Goal: Complete application form: Complete application form

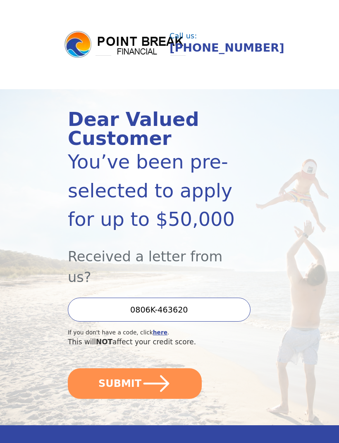
click at [171, 376] on button "SUBMIT" at bounding box center [135, 384] width 134 height 31
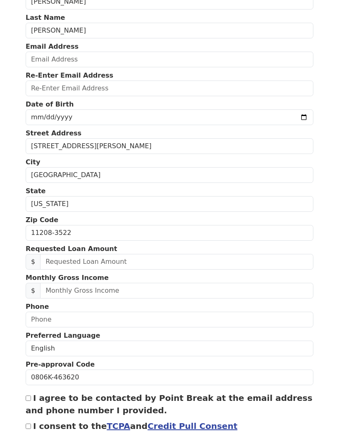
scroll to position [120, 0]
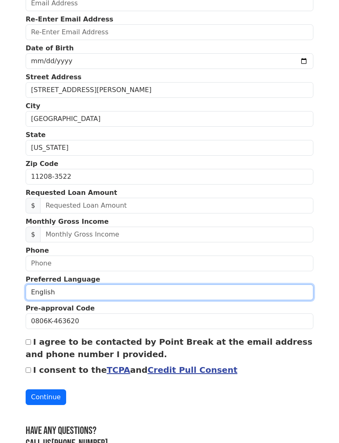
click at [257, 299] on select "English Spanish" at bounding box center [170, 293] width 288 height 16
select select "Spanish"
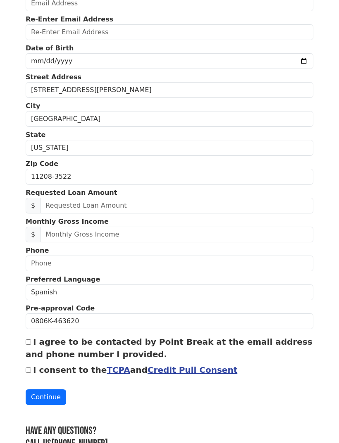
click at [34, 338] on label "I agree to be contacted by Point Break at the email address and phone number I …" at bounding box center [169, 348] width 287 height 22
click at [31, 340] on input "I agree to be contacted by Point Break at the email address and phone number I …" at bounding box center [28, 342] width 5 height 5
checkbox input "true"
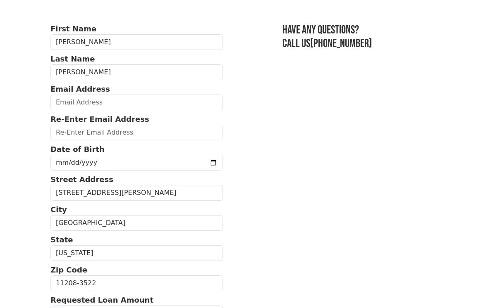
scroll to position [0, 0]
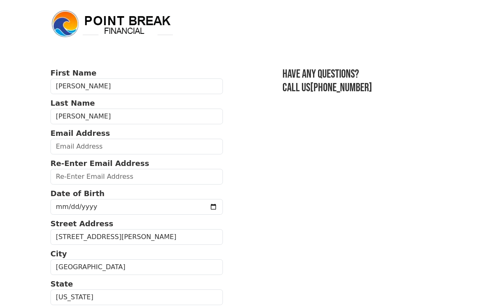
click at [71, 26] on img at bounding box center [112, 24] width 124 height 30
click at [67, 29] on img at bounding box center [112, 24] width 124 height 30
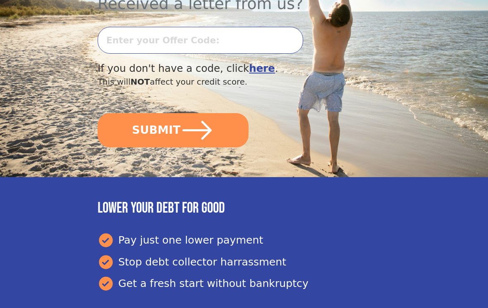
scroll to position [264, 0]
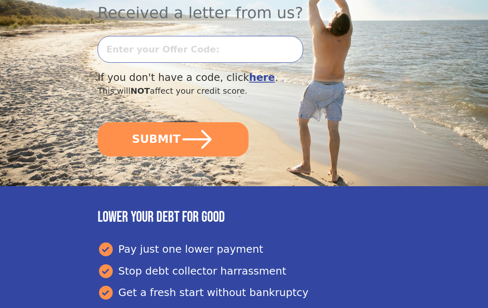
click at [143, 123] on button "SUBMIT" at bounding box center [173, 140] width 151 height 34
click at [461, 100] on section "Dear Valued Customer You’ve been pre-selected to apply for up to $50,000 Receiv…" at bounding box center [244, 6] width 488 height 362
click at [251, 72] on b "here" at bounding box center [262, 78] width 26 height 12
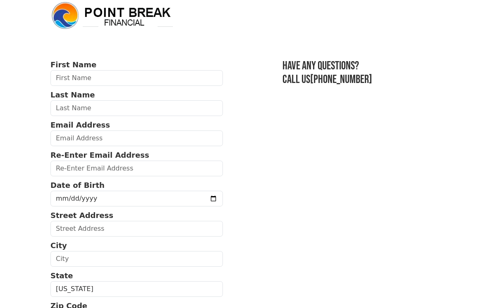
scroll to position [10, 0]
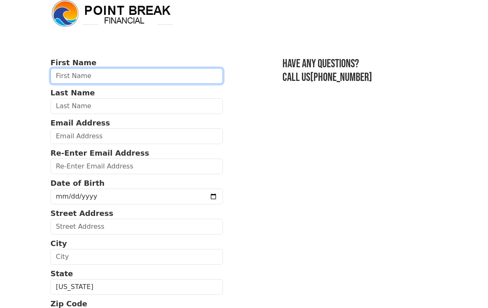
click at [64, 75] on input "text" at bounding box center [136, 76] width 172 height 16
type input "Gabriela"
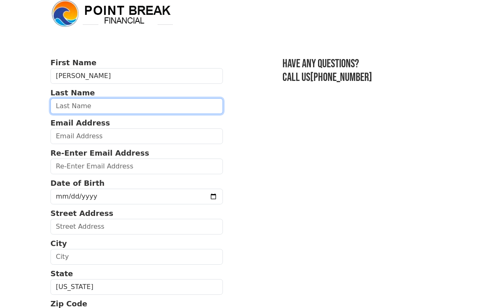
click at [53, 107] on input "text" at bounding box center [136, 106] width 172 height 16
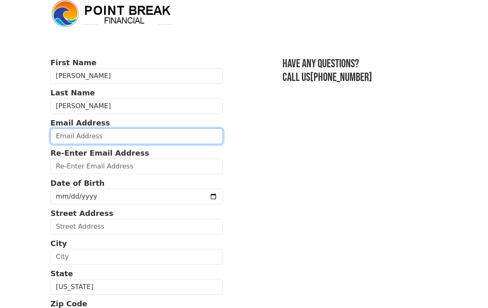
click at [61, 131] on input "email" at bounding box center [136, 136] width 172 height 16
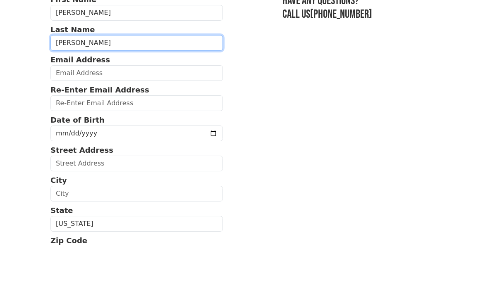
click at [99, 98] on input "Aracena Niva" at bounding box center [136, 106] width 172 height 16
type input "Aracena Nova"
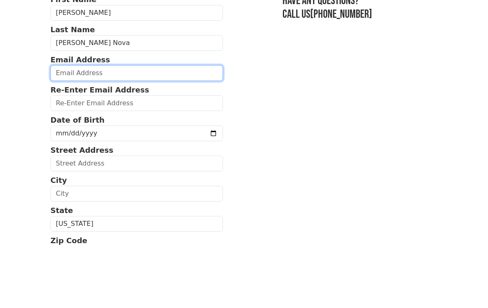
click at [61, 128] on input "email" at bounding box center [136, 136] width 172 height 16
type input "dra.aracenagabriela@hotmail.com"
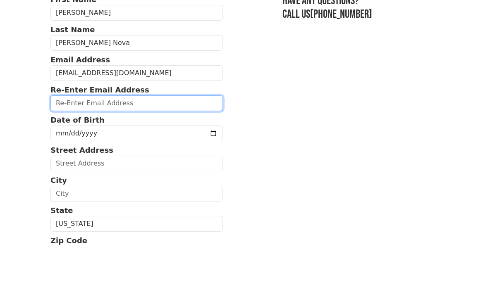
type input "dra.aracenagabriela@hotmail.com"
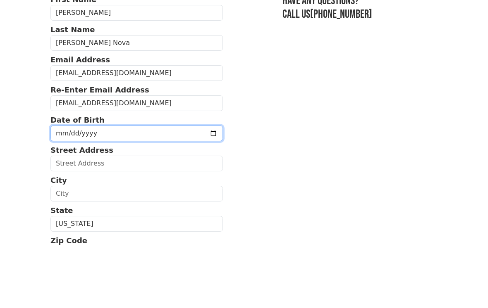
scroll to position [74, 0]
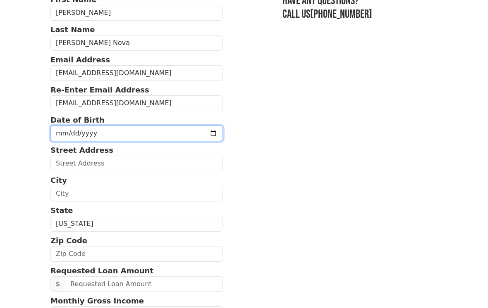
click at [72, 136] on input "1998-07-16" at bounding box center [136, 134] width 172 height 16
type input "1998-07-30"
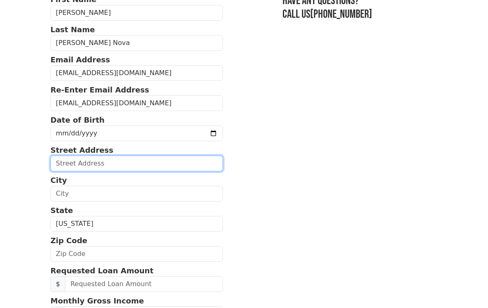
click at [67, 158] on input "text" at bounding box center [136, 164] width 172 height 16
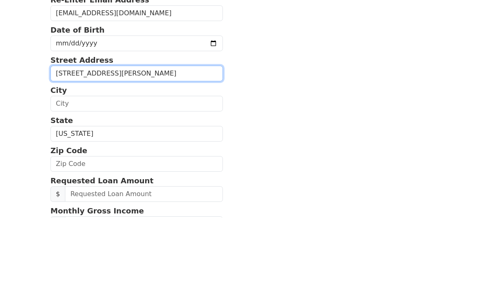
type input "2522 Bowmer dr"
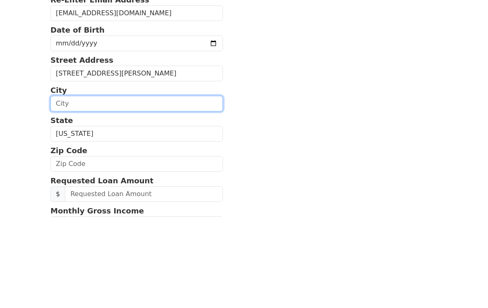
click at [82, 186] on input "text" at bounding box center [136, 194] width 172 height 16
type input "Kissimmee"
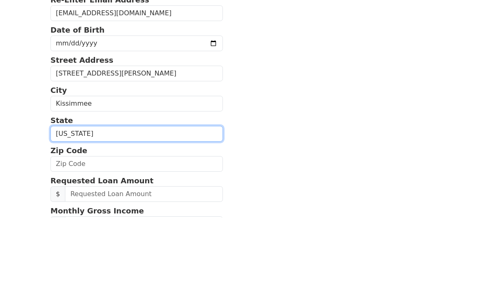
click at [80, 216] on select "Alabama Alaska Arizona Arkansas California Colorado Connecticut Delaware Distri…" at bounding box center [136, 224] width 172 height 16
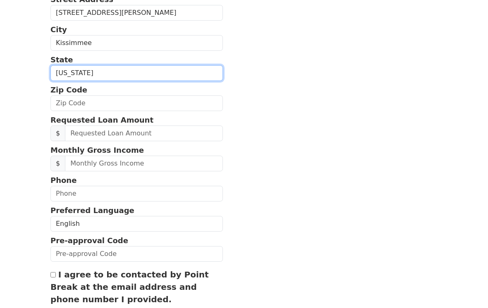
select select "FL"
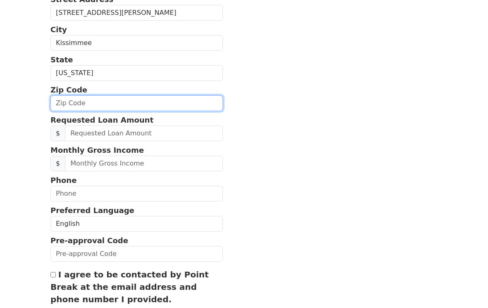
click at [78, 105] on input "text" at bounding box center [136, 103] width 172 height 16
type input "34744"
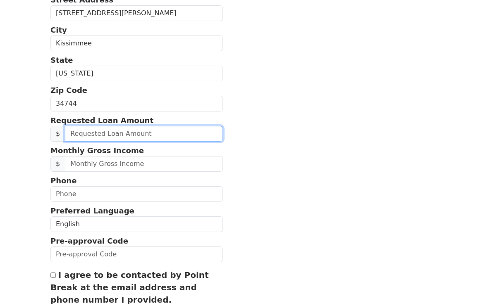
click at [85, 133] on input "text" at bounding box center [144, 134] width 158 height 16
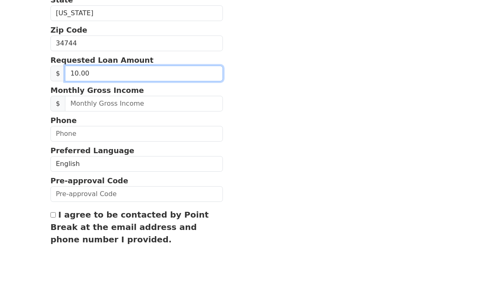
type input "1.00"
click at [85, 126] on input "text" at bounding box center [144, 134] width 158 height 16
type input "8,000.00"
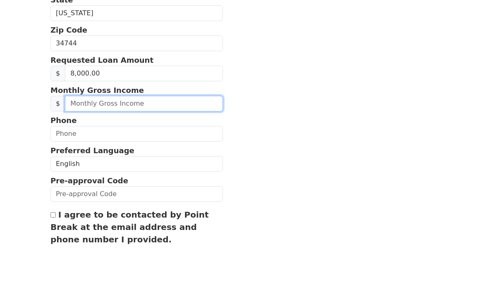
click at [98, 156] on input "text" at bounding box center [144, 164] width 158 height 16
type input "80,000.00"
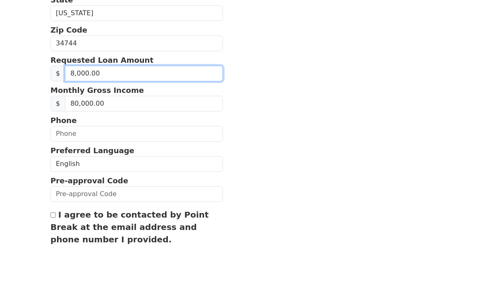
click at [93, 126] on input "8,000.00" at bounding box center [144, 134] width 158 height 16
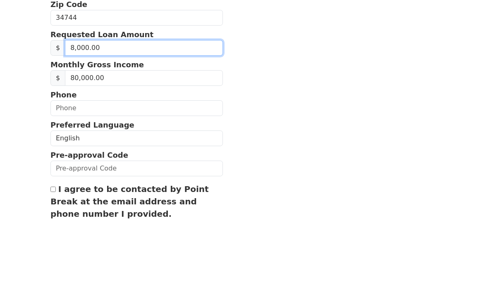
click at [102, 126] on input "8,000.00" at bounding box center [144, 134] width 158 height 16
type input "2,000.00"
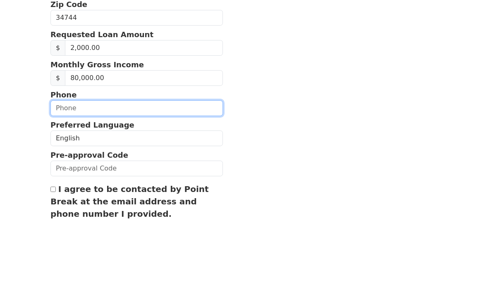
click at [70, 186] on input "text" at bounding box center [136, 194] width 172 height 16
type input "(347) 879-9826"
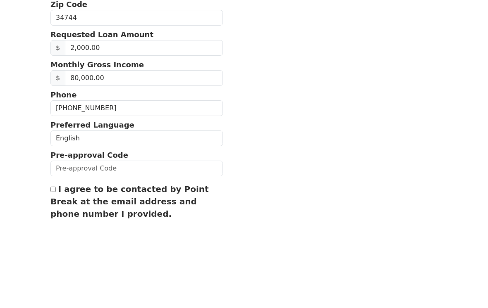
scroll to position [290, 0]
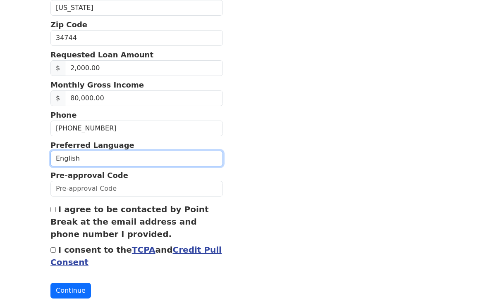
click at [75, 156] on select "English Spanish" at bounding box center [136, 159] width 172 height 16
select select "Spanish"
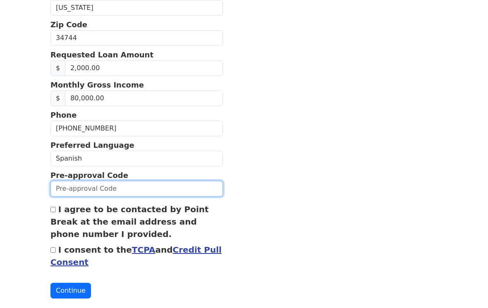
click at [76, 190] on input "text" at bounding box center [136, 189] width 172 height 16
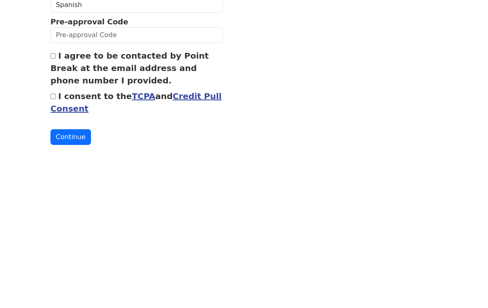
click at [52, 207] on input "I agree to be contacted by Point Break at the email address and phone number I …" at bounding box center [52, 209] width 5 height 5
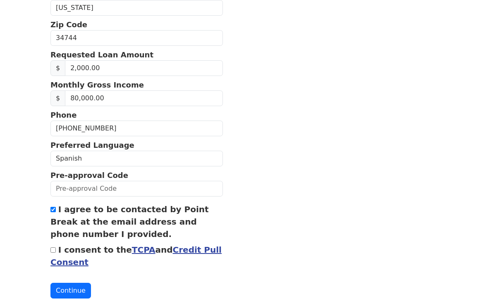
click at [50, 238] on label "I agree to be contacted by Point Break at the email address and phone number I …" at bounding box center [129, 222] width 158 height 35
click at [50, 212] on input "I agree to be contacted by Point Break at the email address and phone number I …" at bounding box center [52, 209] width 5 height 5
checkbox input "false"
click at [52, 252] on input "I consent to the TCPA and Credit Pull Consent" at bounding box center [52, 249] width 5 height 5
checkbox input "true"
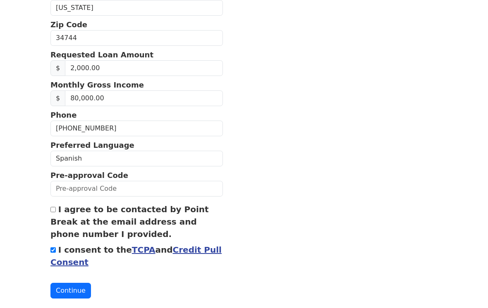
click at [51, 212] on input "I agree to be contacted by Point Break at the email address and phone number I …" at bounding box center [52, 209] width 5 height 5
checkbox input "true"
click at [64, 291] on button "Continue" at bounding box center [70, 291] width 40 height 16
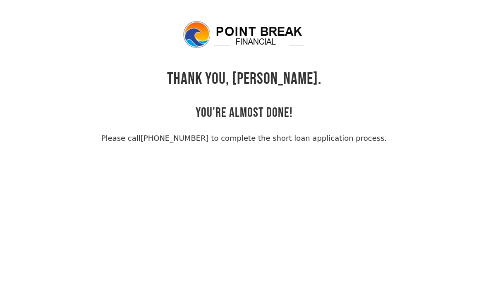
click at [120, 232] on body "THANK YOU, [PERSON_NAME]. YOU'RE ALMOST DONE! Please call [PHONE_NUMBER] to com…" at bounding box center [244, 174] width 488 height 308
